Goal: Transaction & Acquisition: Subscribe to service/newsletter

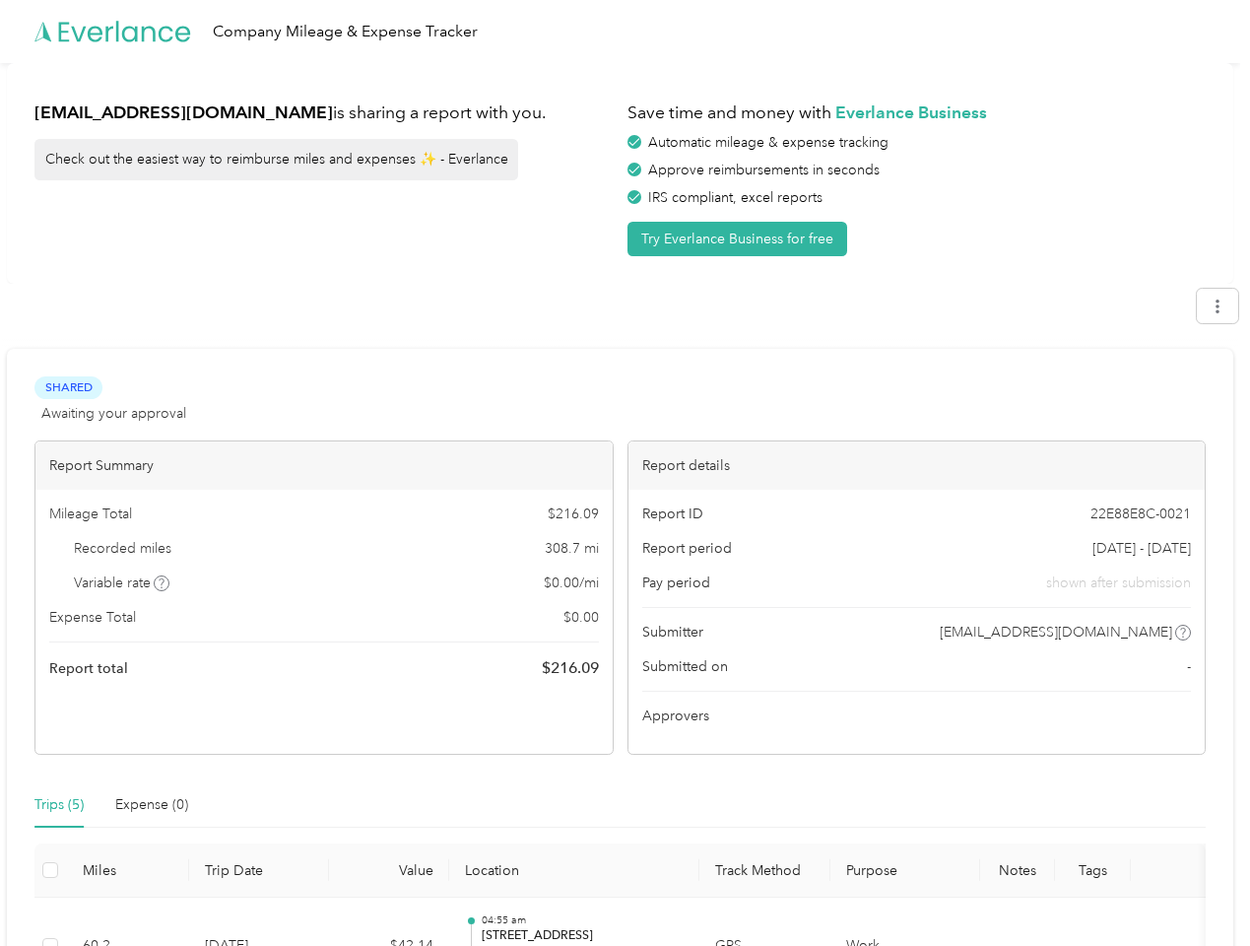
click at [628, 473] on div "Report details" at bounding box center [916, 465] width 577 height 48
click at [625, 32] on div "Company Mileage & Expense Tracker" at bounding box center [620, 31] width 1240 height 63
click at [741, 238] on button "Try Everlance Business for free" at bounding box center [738, 239] width 220 height 34
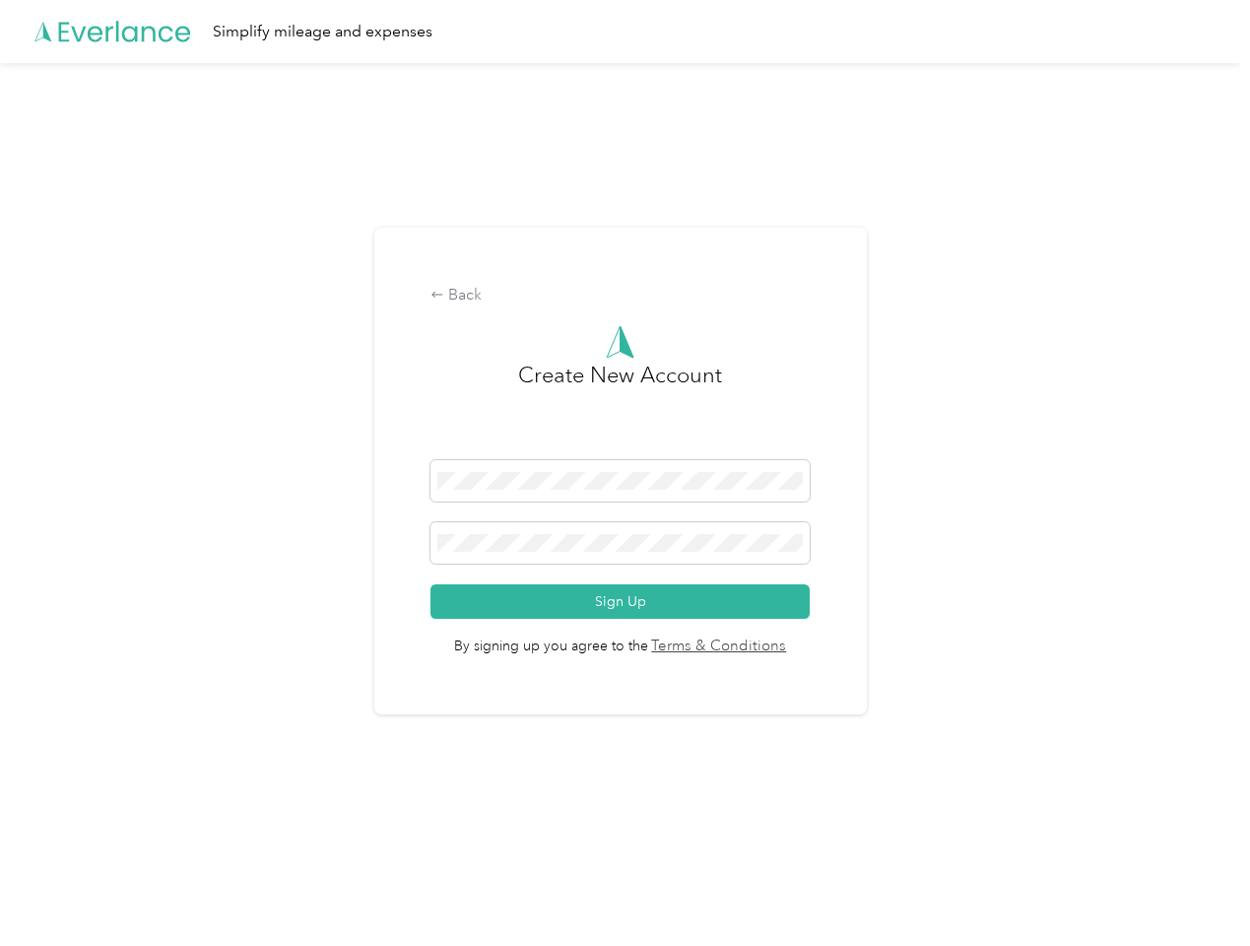
click at [1227, 305] on div "Back Create New Account Sign Up By signing up you agree to the Terms & Conditio…" at bounding box center [620, 479] width 1240 height 832
click at [163, 583] on div "Back Create New Account Sign Up By signing up you agree to the Terms & Conditio…" at bounding box center [620, 479] width 1240 height 832
click at [776, 632] on span "By signing up you agree to the Terms & Conditions" at bounding box center [619, 638] width 379 height 39
click at [59, 805] on div "Back Create New Account Sign Up By signing up you agree to the Terms & Conditio…" at bounding box center [620, 479] width 1240 height 832
click at [152, 805] on div "Back Create New Account Sign Up By signing up you agree to the Terms & Conditio…" at bounding box center [620, 479] width 1240 height 832
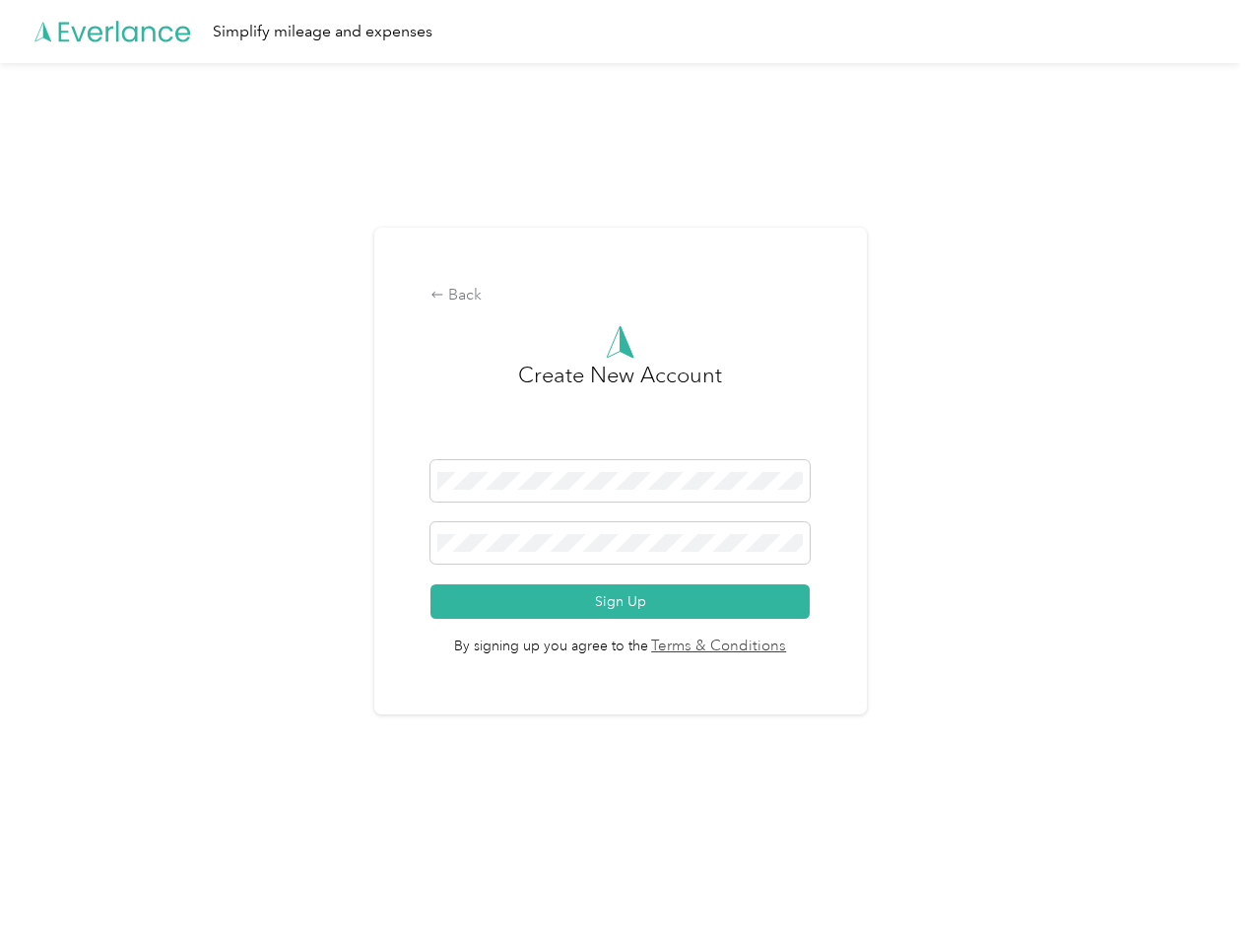
click at [50, 870] on div "Back Create New Account Sign Up By signing up you agree to the Terms & Conditio…" at bounding box center [620, 479] width 1240 height 832
click at [610, 921] on html "Simplify mileage and expenses Back Create New Account Sign Up By signing up you…" at bounding box center [620, 473] width 1240 height 946
